Goal: Information Seeking & Learning: Learn about a topic

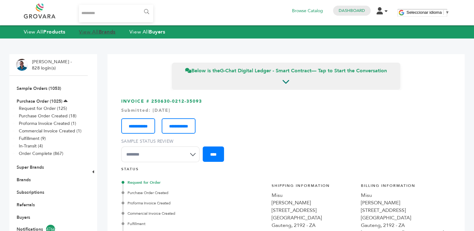
click at [109, 32] on strong "Brands" at bounding box center [107, 32] width 17 height 7
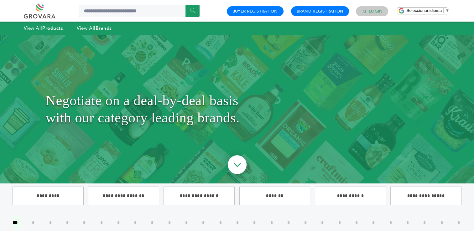
click at [373, 13] on link "Login" at bounding box center [376, 11] width 14 height 6
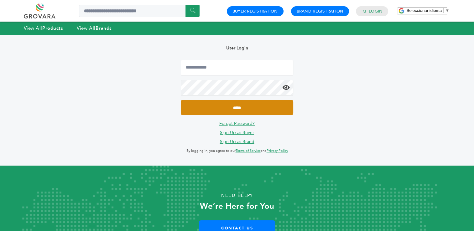
type input "**********"
click at [240, 106] on input "*****" at bounding box center [237, 107] width 112 height 15
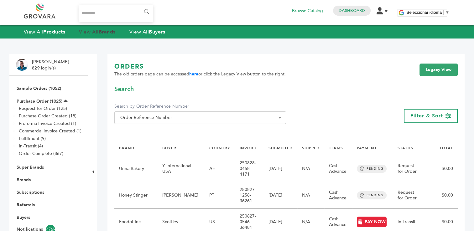
click at [111, 33] on strong "Brands" at bounding box center [107, 32] width 17 height 7
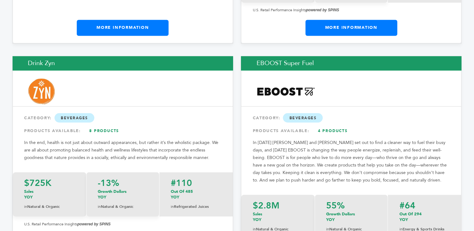
scroll to position [3465, 0]
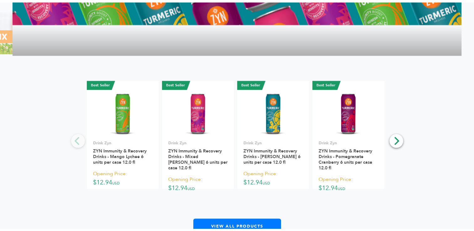
scroll to position [728, 0]
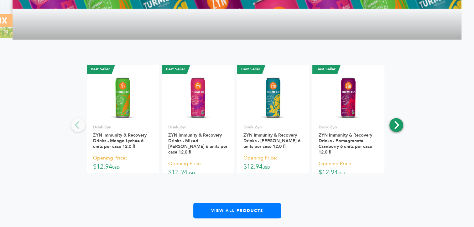
click at [396, 129] on icon "Next" at bounding box center [397, 125] width 5 height 8
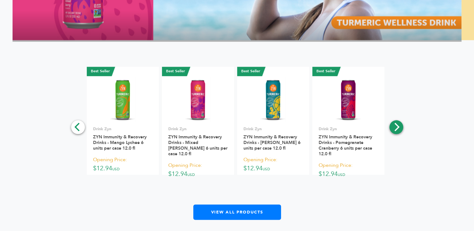
click at [396, 129] on icon "Next" at bounding box center [397, 127] width 5 height 8
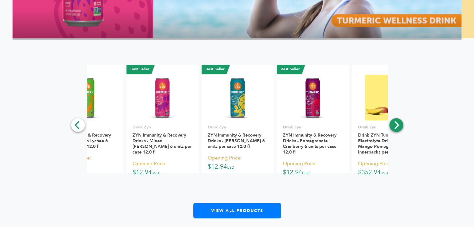
click at [396, 129] on icon "Next" at bounding box center [397, 125] width 5 height 8
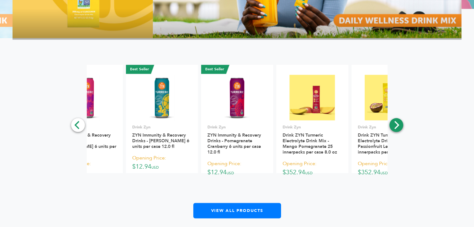
click at [396, 129] on icon "Next" at bounding box center [397, 125] width 5 height 8
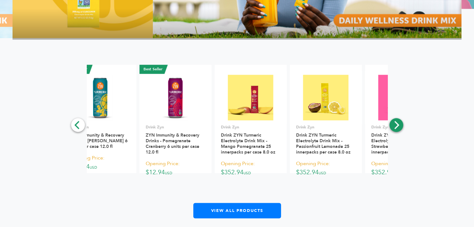
click at [396, 129] on icon "Next" at bounding box center [397, 125] width 5 height 8
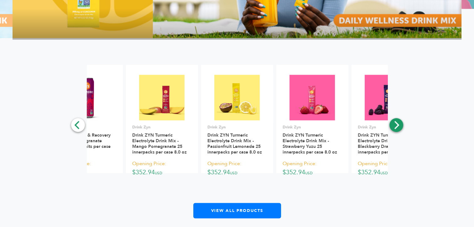
click at [396, 129] on icon "Next" at bounding box center [397, 125] width 5 height 8
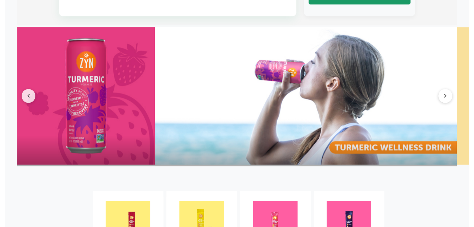
scroll to position [0, 0]
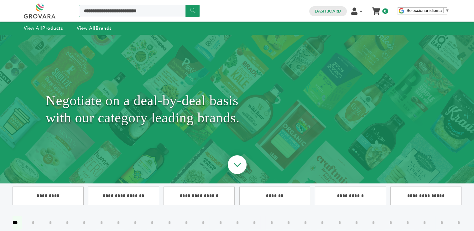
click at [124, 12] on input "Search a product or brand..." at bounding box center [139, 11] width 121 height 13
type input "*"
